Goal: Task Accomplishment & Management: Use online tool/utility

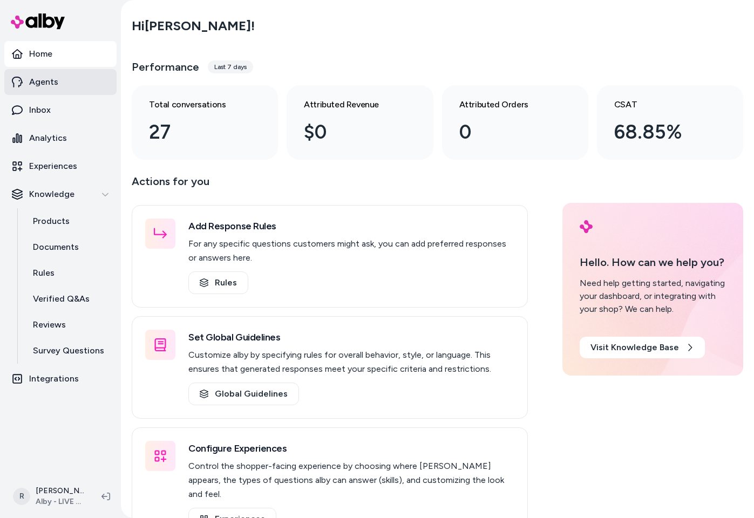
click at [71, 90] on link "Agents" at bounding box center [60, 82] width 112 height 26
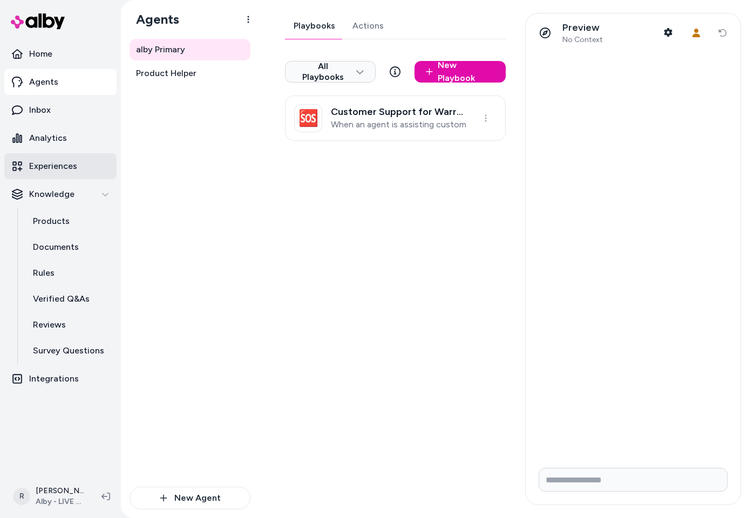
click at [52, 173] on link "Experiences" at bounding box center [60, 166] width 112 height 26
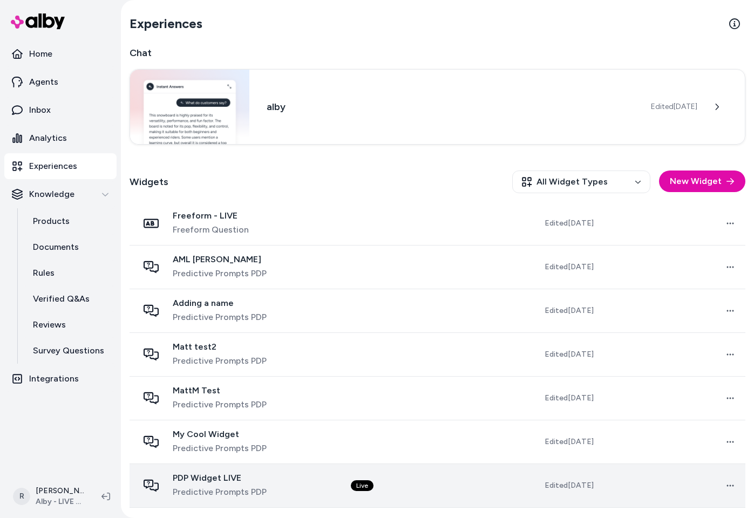
click at [102, 494] on icon at bounding box center [105, 496] width 9 height 9
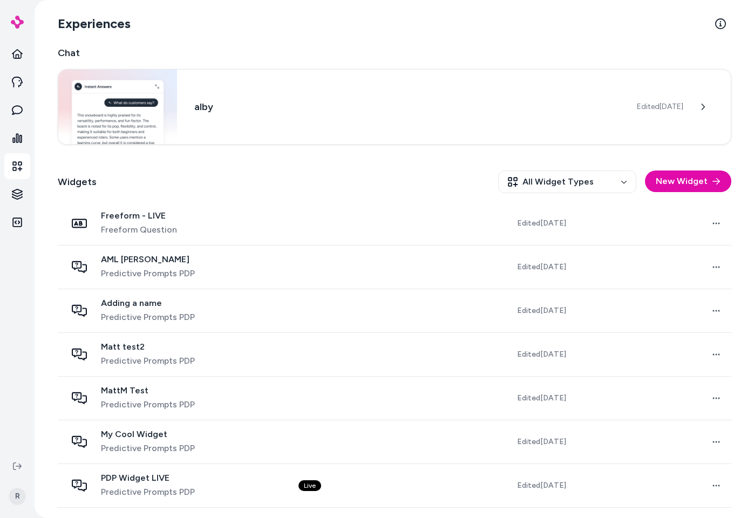
click at [292, 167] on div "Widgets All Widget Types New Widget" at bounding box center [394, 182] width 673 height 40
click at [293, 168] on div "Widgets All Widget Types New Widget" at bounding box center [394, 182] width 673 height 40
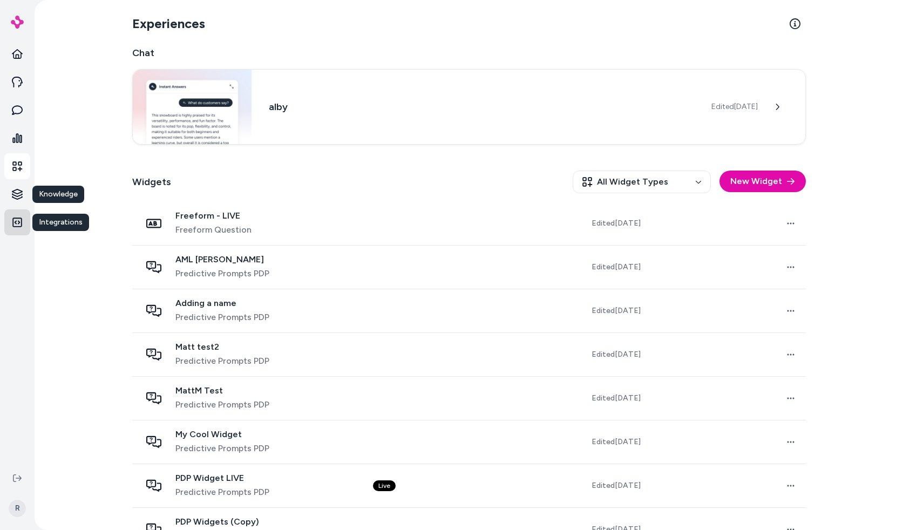
click at [19, 219] on icon at bounding box center [17, 222] width 11 height 11
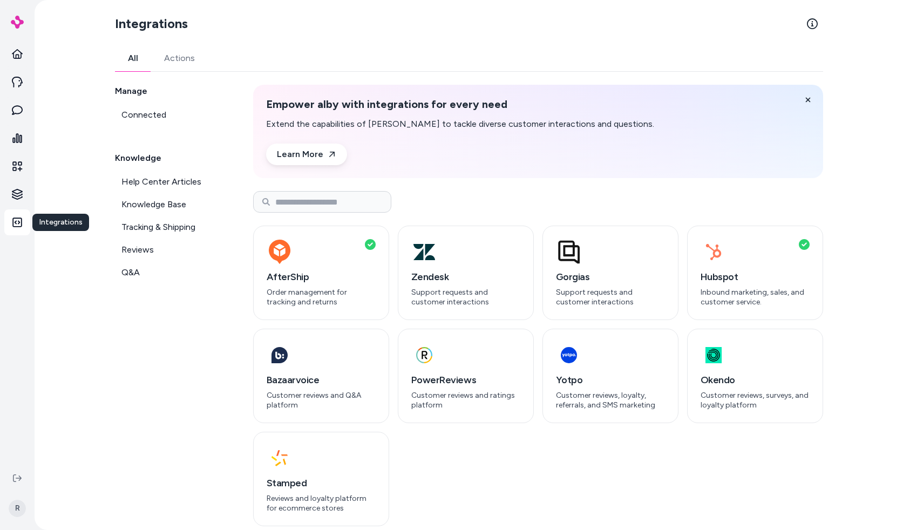
click at [222, 350] on div "Manage Connected Knowledge Help Center Articles Knowledge Base Tracking & Shipp…" at bounding box center [171, 305] width 112 height 441
click at [333, 255] on div "button" at bounding box center [321, 252] width 109 height 26
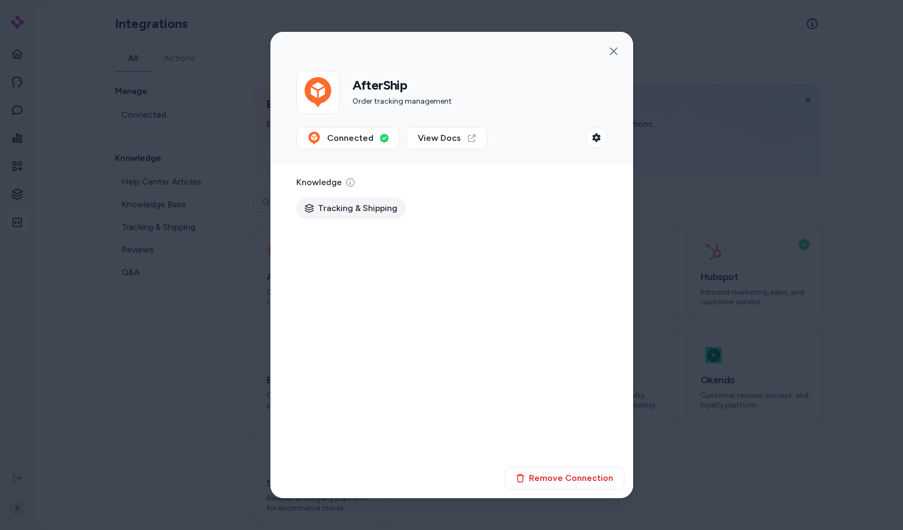
click at [630, 194] on div "Knowledge Tracking & Shipping" at bounding box center [451, 204] width 363 height 82
click at [696, 204] on div at bounding box center [451, 265] width 903 height 530
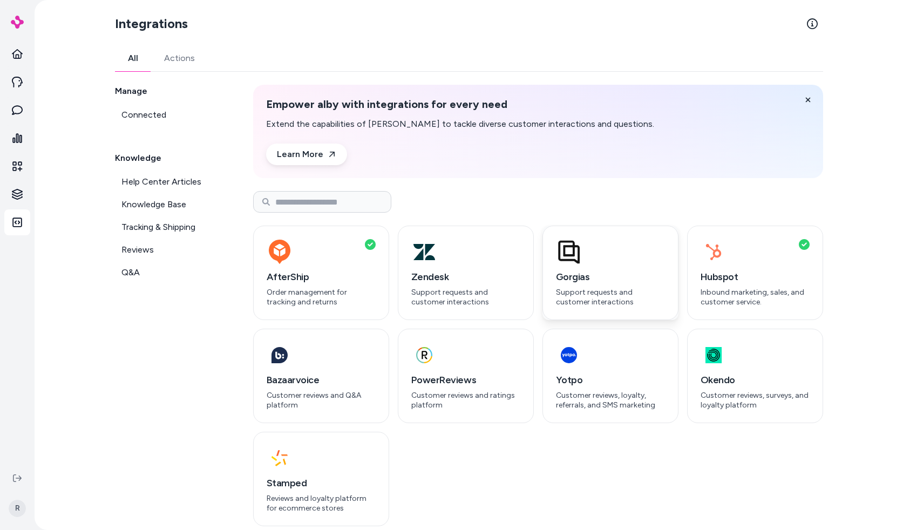
click at [654, 251] on div "button" at bounding box center [610, 252] width 109 height 26
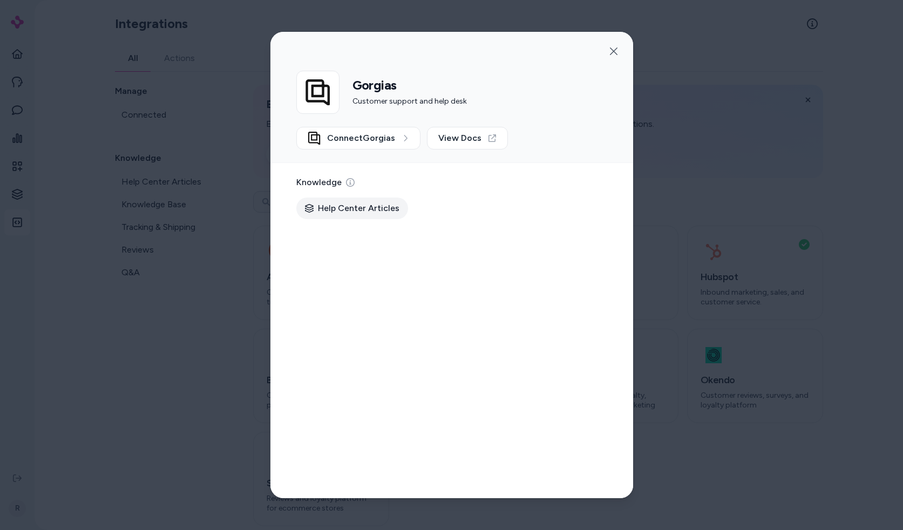
click at [672, 254] on div at bounding box center [451, 265] width 903 height 530
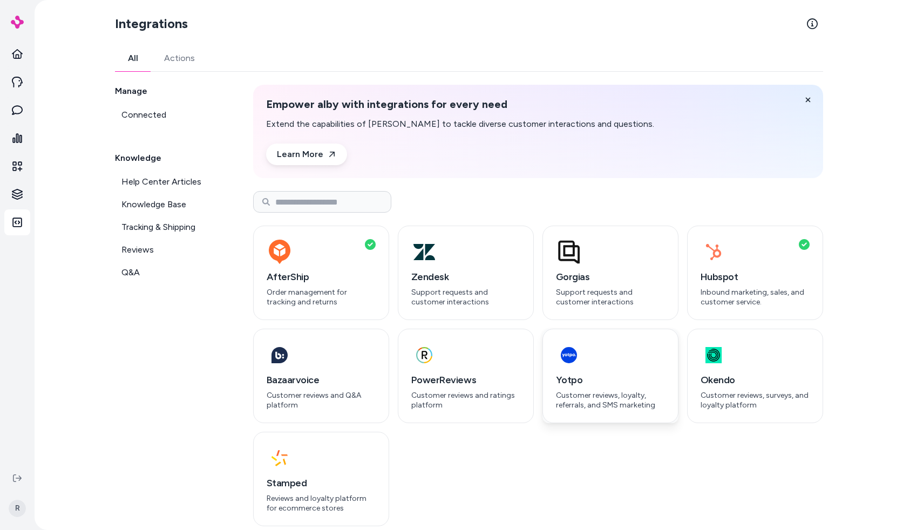
click at [639, 368] on div "Yotpo Customer reviews, loyalty, referrals, and SMS marketing" at bounding box center [610, 376] width 136 height 94
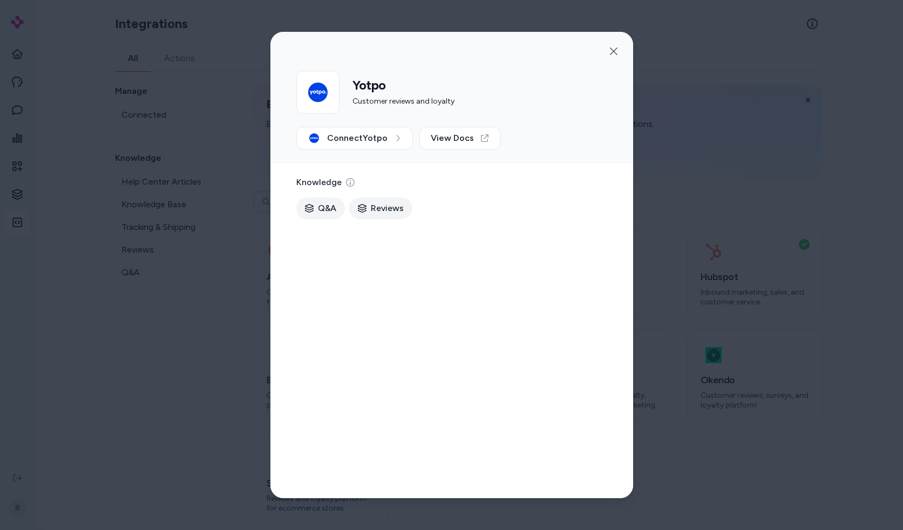
click at [700, 244] on div at bounding box center [451, 265] width 903 height 530
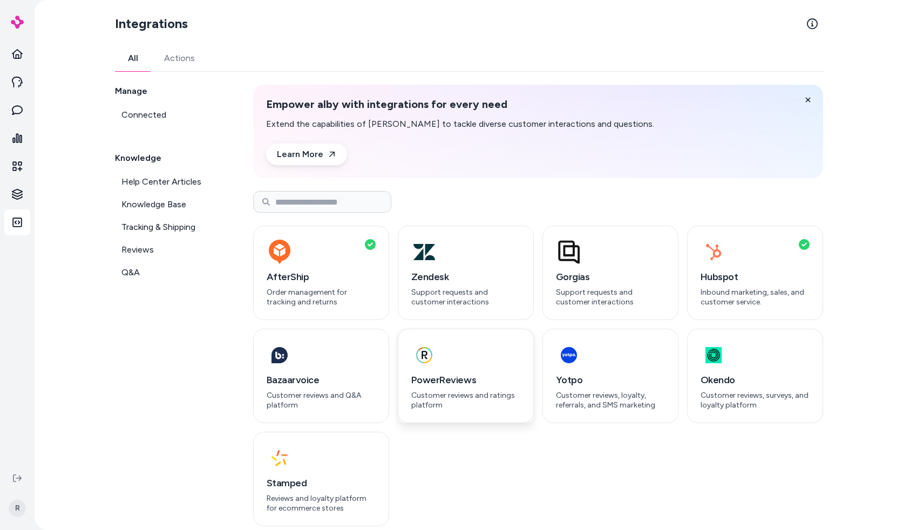
click at [472, 356] on div "button" at bounding box center [465, 355] width 109 height 26
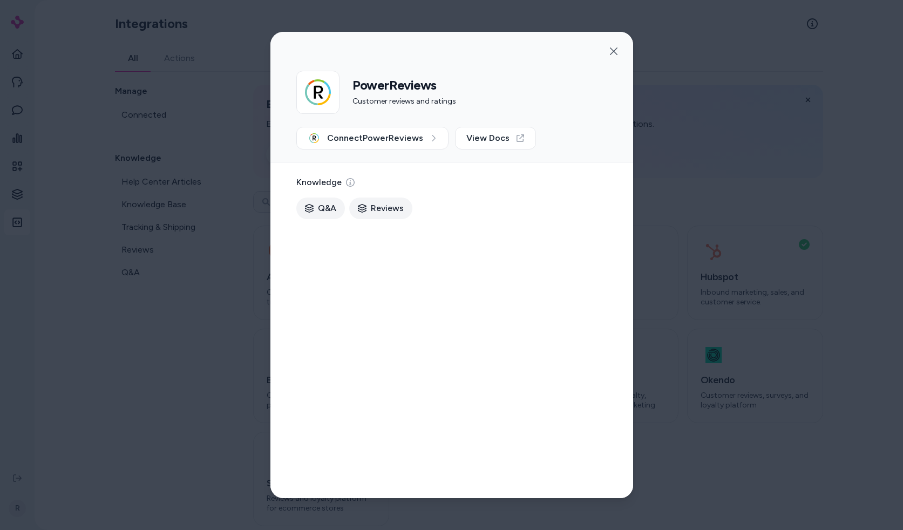
click at [71, 352] on div at bounding box center [451, 265] width 903 height 530
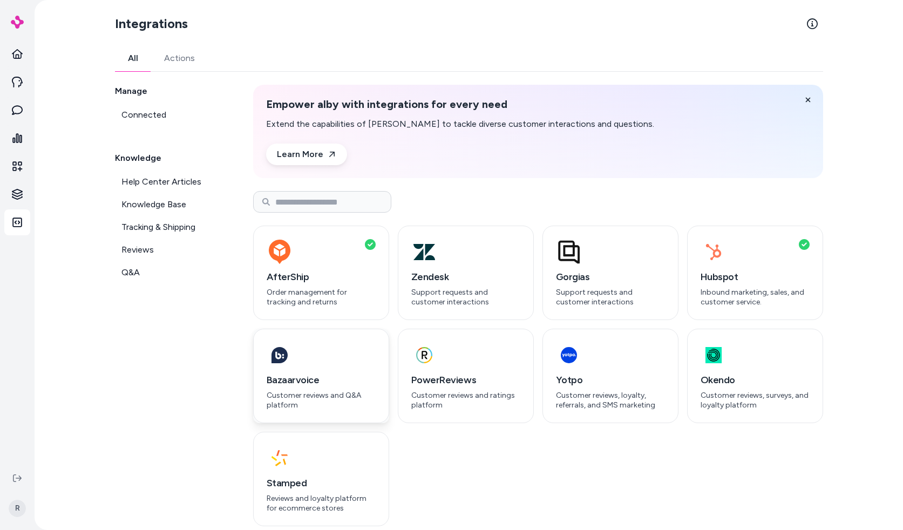
click at [298, 378] on h3 "Bazaarvoice" at bounding box center [321, 379] width 109 height 15
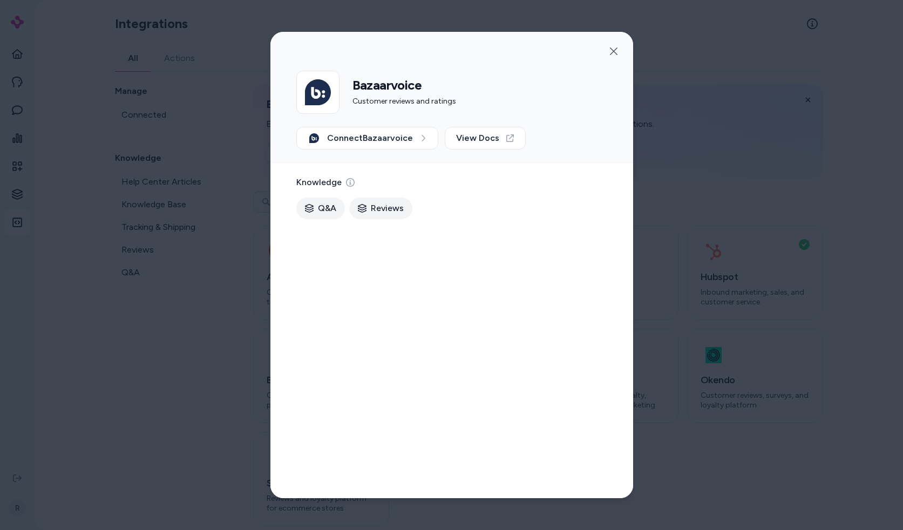
drag, startPoint x: 710, startPoint y: 204, endPoint x: 694, endPoint y: 213, distance: 17.6
click at [709, 205] on div at bounding box center [451, 265] width 903 height 530
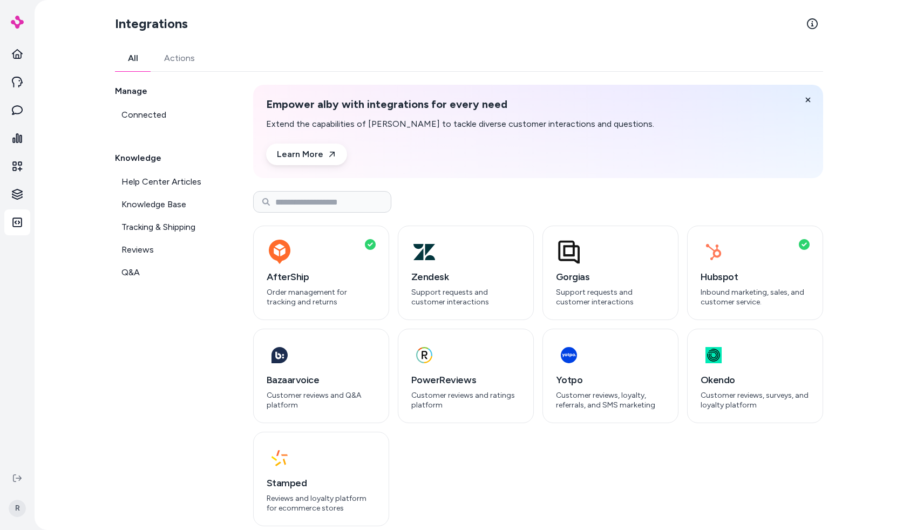
click at [159, 60] on link "Actions" at bounding box center [179, 58] width 57 height 26
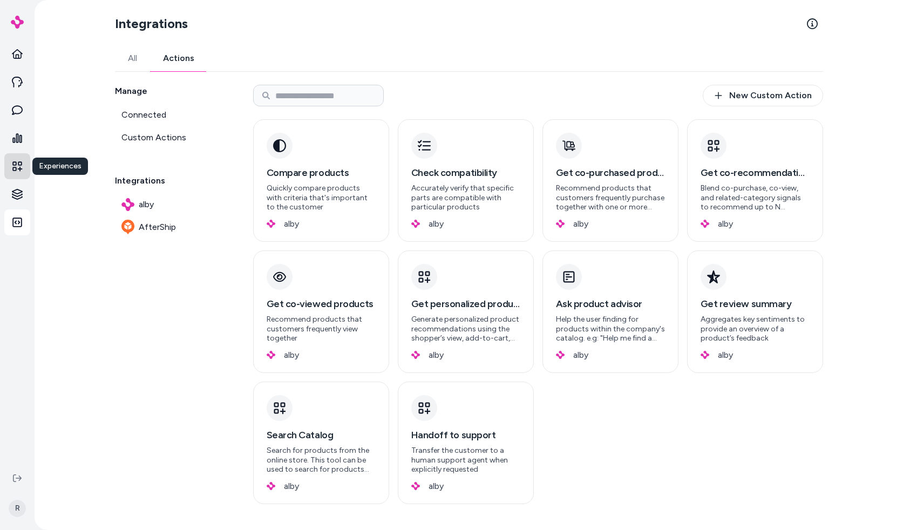
click at [18, 164] on icon at bounding box center [17, 166] width 10 height 10
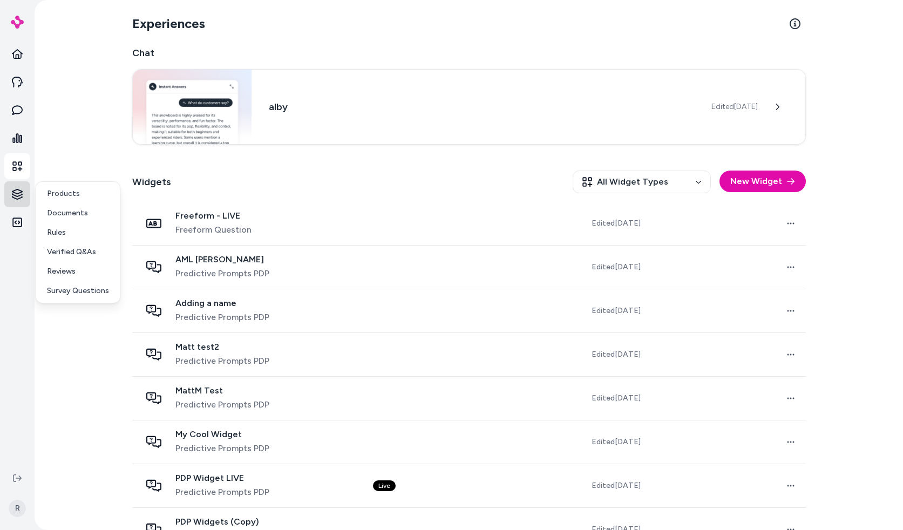
click at [12, 187] on html "R Experiences Chat alby Edited Sep 19, 2025 Widgets All Widget Types New Widget…" at bounding box center [451, 265] width 903 height 530
click at [58, 286] on p "Survey Questions" at bounding box center [78, 290] width 62 height 11
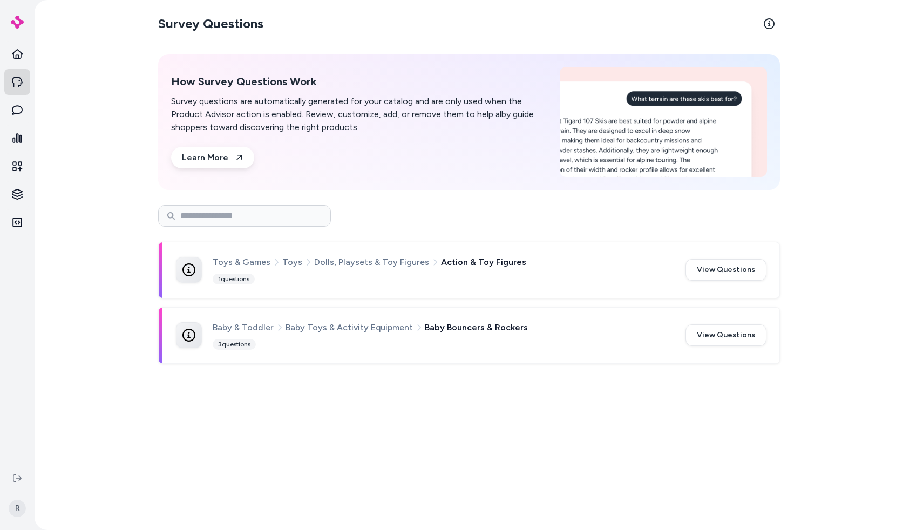
click at [23, 84] on link at bounding box center [17, 82] width 26 height 26
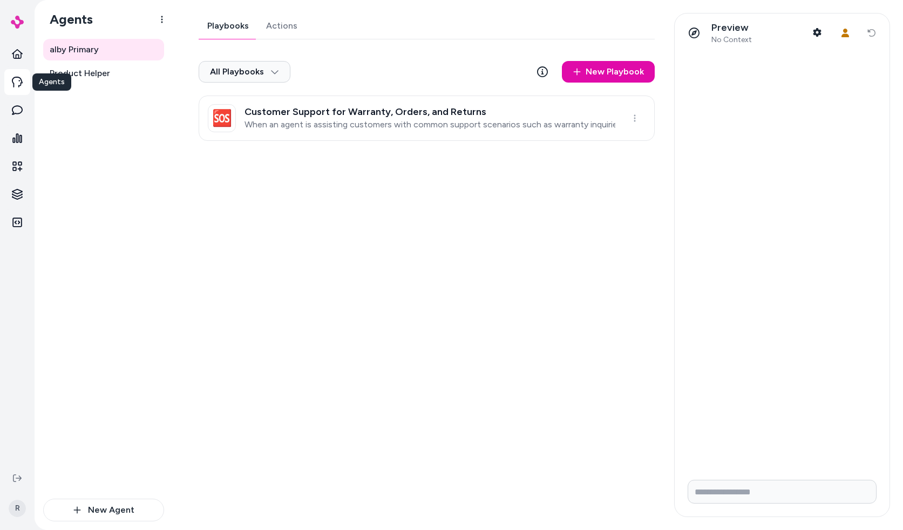
click at [444, 215] on div "Playbooks Actions All Playbooks New Playbook 🆘 Customer Support for Warranty, O…" at bounding box center [423, 265] width 475 height 504
click at [15, 165] on icon at bounding box center [17, 166] width 10 height 10
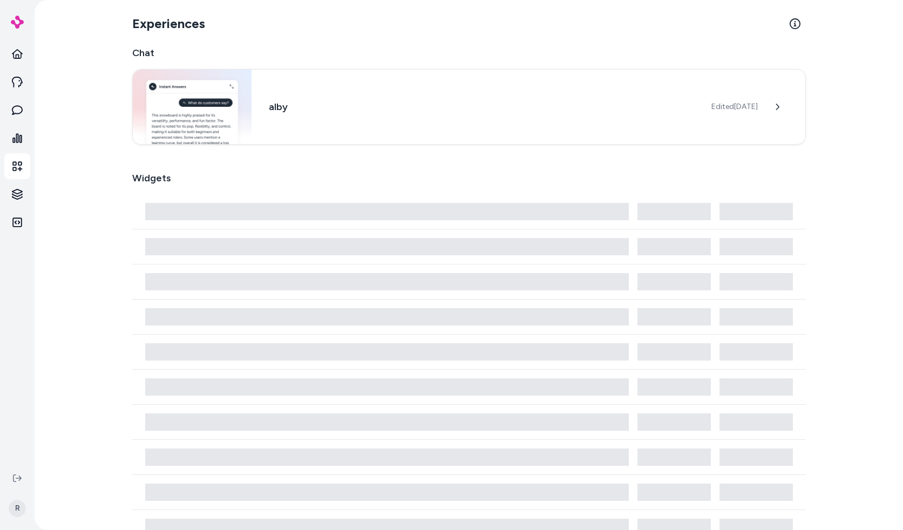
click at [147, 163] on div "Widgets" at bounding box center [468, 178] width 673 height 32
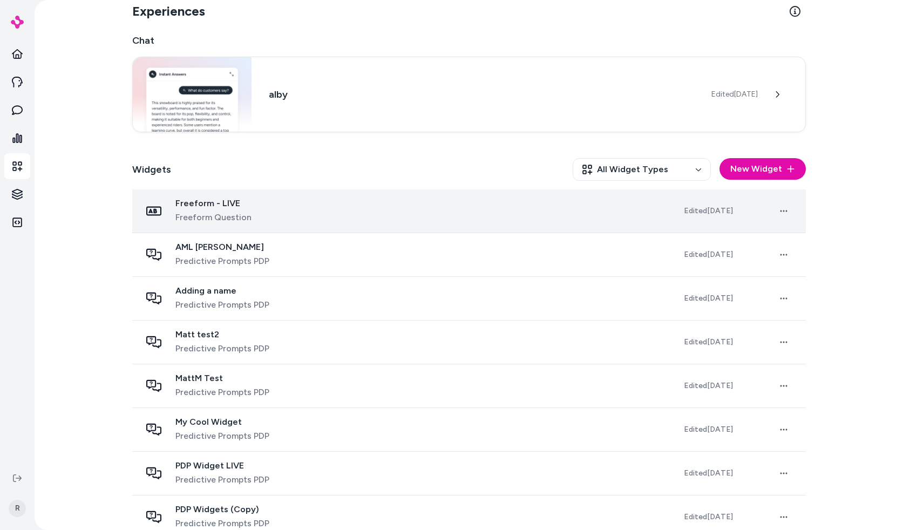
click at [272, 202] on div "Freeform - LIVE Freeform Question" at bounding box center [403, 211] width 525 height 26
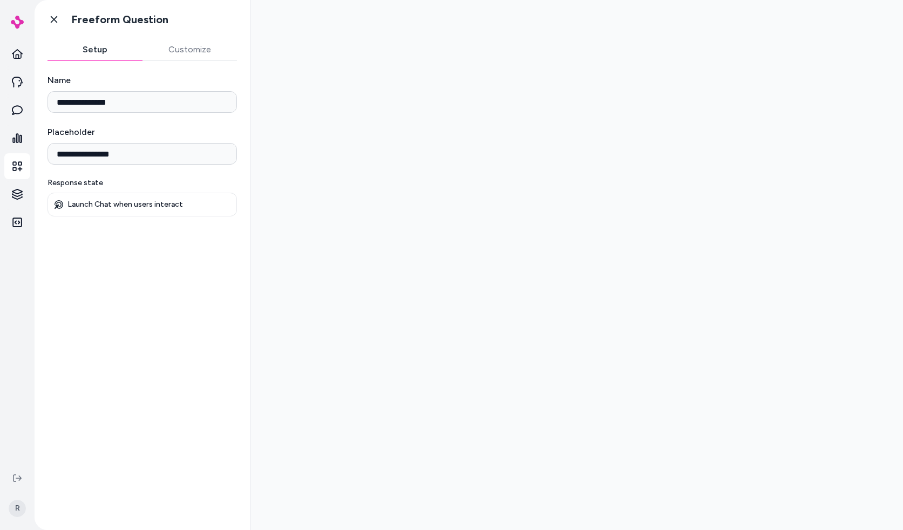
click at [113, 325] on div "**********" at bounding box center [142, 289] width 215 height 456
click at [175, 44] on button "Customize" at bounding box center [189, 50] width 95 height 22
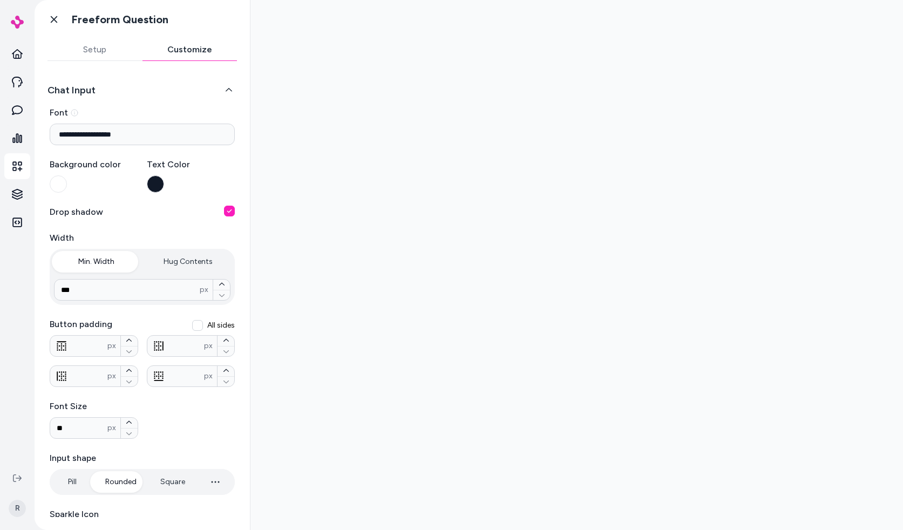
click at [105, 51] on button "Setup" at bounding box center [94, 50] width 95 height 22
